Goal: Transaction & Acquisition: Download file/media

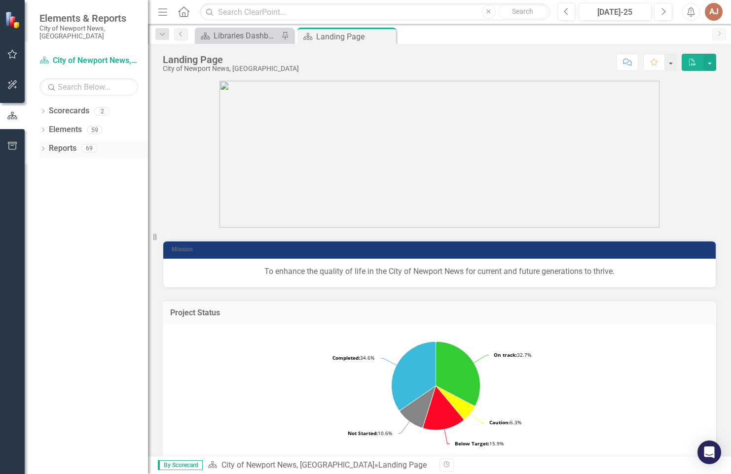
click at [72, 143] on link "Reports" at bounding box center [63, 148] width 28 height 11
click at [43, 109] on icon at bounding box center [43, 111] width 2 height 4
click at [81, 124] on link "City of Newport News, [GEOGRAPHIC_DATA]" at bounding box center [101, 129] width 94 height 11
click at [47, 127] on icon "Dropdown" at bounding box center [47, 130] width 7 height 6
click at [74, 143] on link "Libraries" at bounding box center [106, 148] width 84 height 11
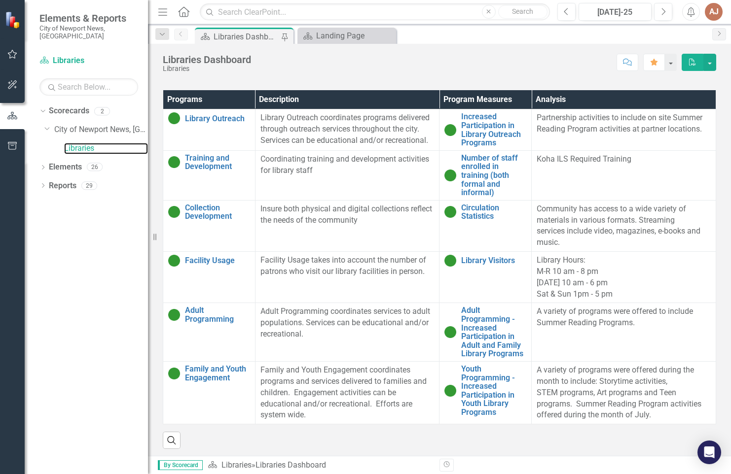
scroll to position [659, 0]
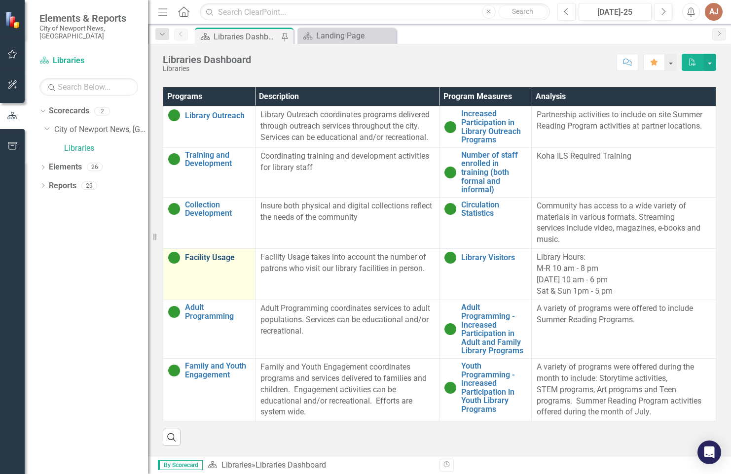
click at [206, 253] on link "Facility Usage" at bounding box center [217, 257] width 65 height 9
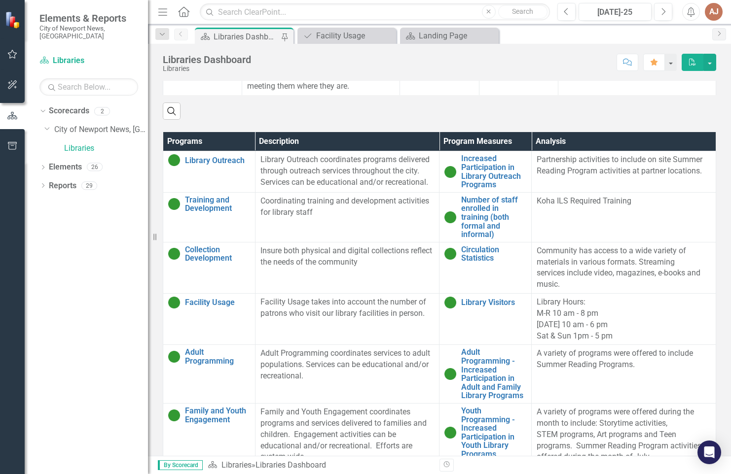
scroll to position [560, 0]
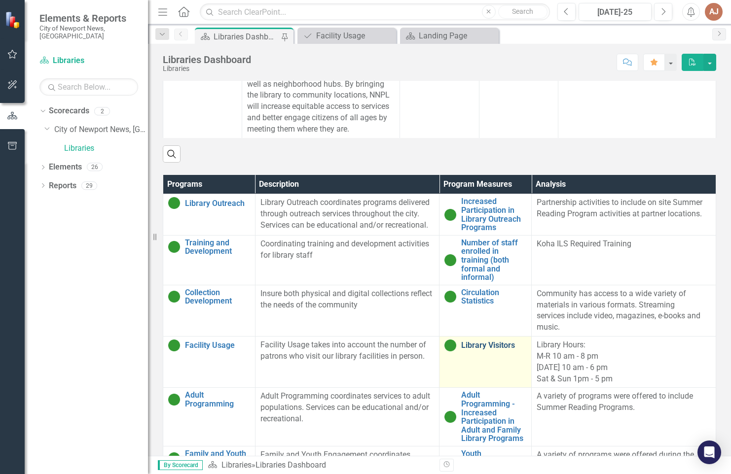
click at [467, 350] on link "Library Visitors" at bounding box center [493, 345] width 65 height 9
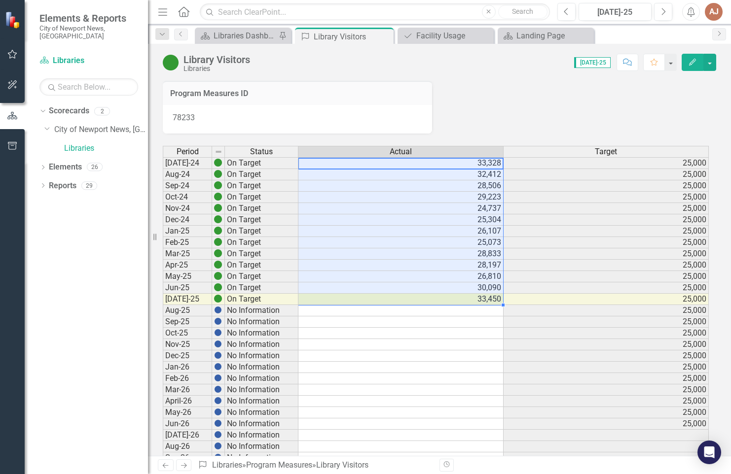
drag, startPoint x: 479, startPoint y: 162, endPoint x: 482, endPoint y: 301, distance: 138.6
click at [482, 301] on tbody "[DATE]-24 On Target 33,328 25,000 Aug-24 On Target 32,412 25,000 Sep-24 On Targ…" at bounding box center [436, 395] width 546 height 477
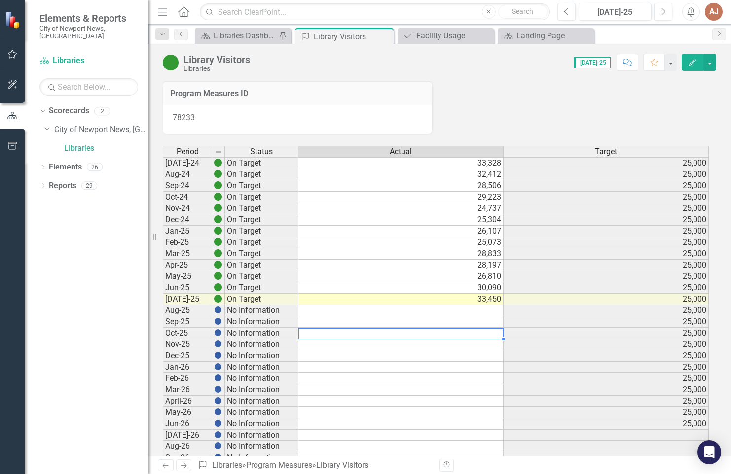
click at [163, 329] on div "Period Status Actual Target [DATE]-24 On Target 33,328 25,000 Aug-24 On Target …" at bounding box center [163, 390] width 0 height 488
click at [709, 65] on button "button" at bounding box center [709, 62] width 13 height 17
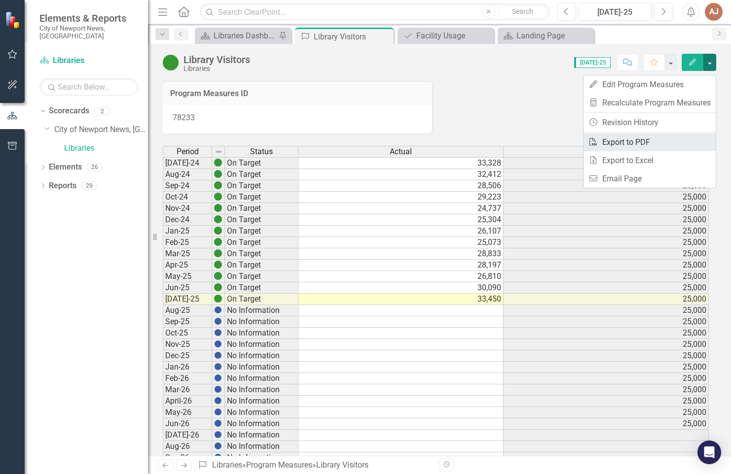
click at [630, 140] on link "PDF Export to PDF" at bounding box center [649, 142] width 132 height 18
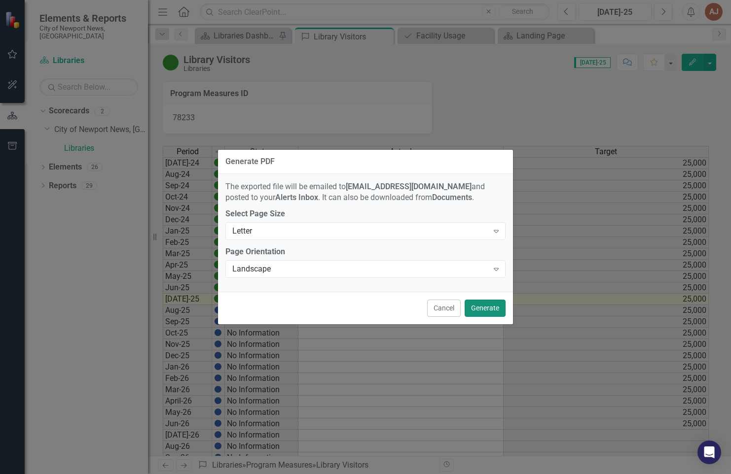
click at [487, 317] on button "Generate" at bounding box center [484, 308] width 41 height 17
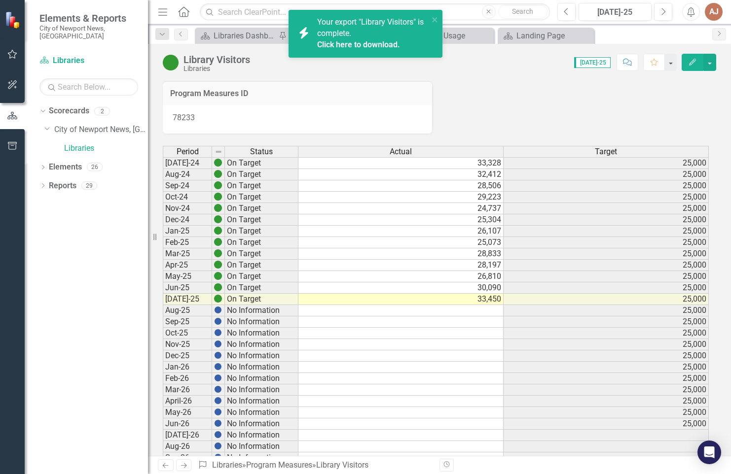
click at [361, 21] on span "Your export "Library Visitors" is complete. Click here to download." at bounding box center [371, 34] width 109 height 34
